Goal: Find specific page/section: Find specific page/section

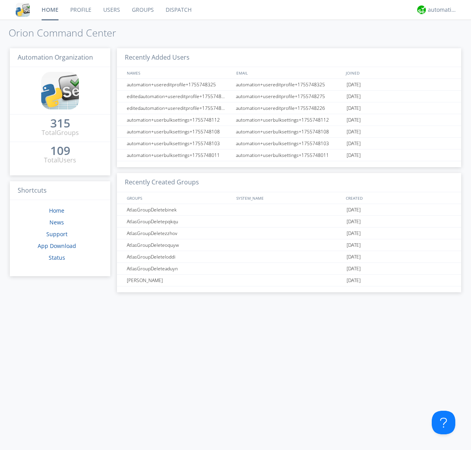
click at [178, 10] on link "Dispatch" at bounding box center [179, 10] width 38 height 20
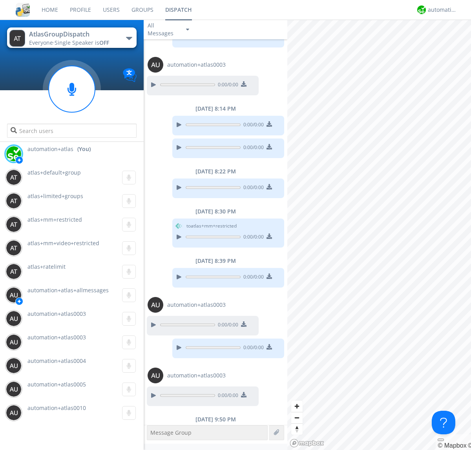
scroll to position [371, 0]
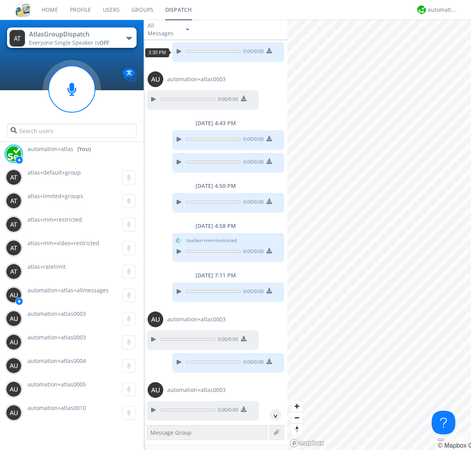
scroll to position [246, 0]
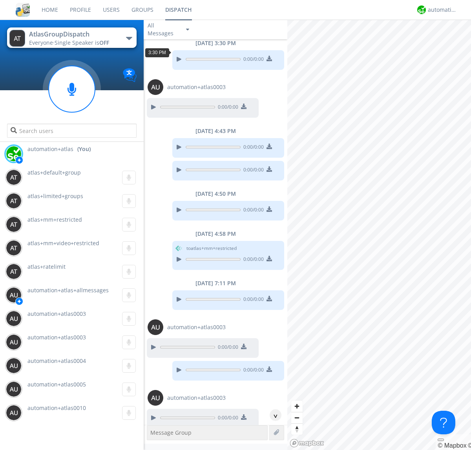
click at [272, 415] on div "^" at bounding box center [276, 415] width 12 height 12
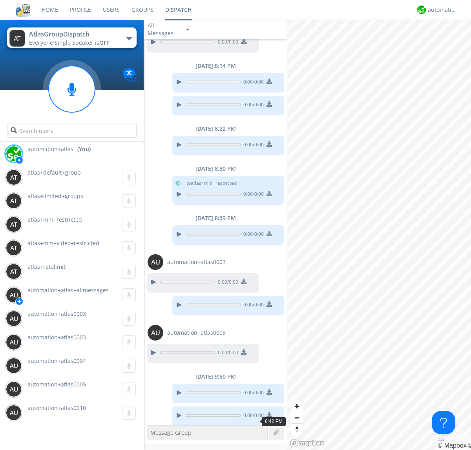
scroll to position [627, 0]
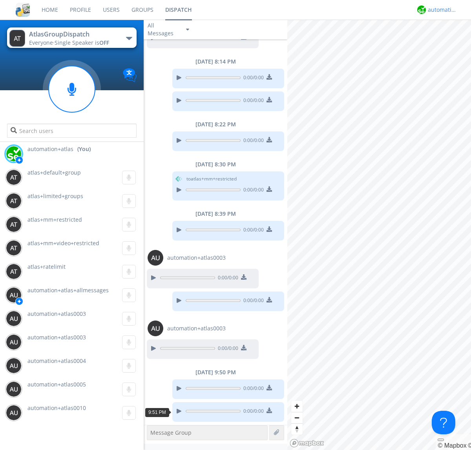
click at [440, 10] on div "automation+atlas" at bounding box center [442, 10] width 29 height 8
